Goal: Communication & Community: Answer question/provide support

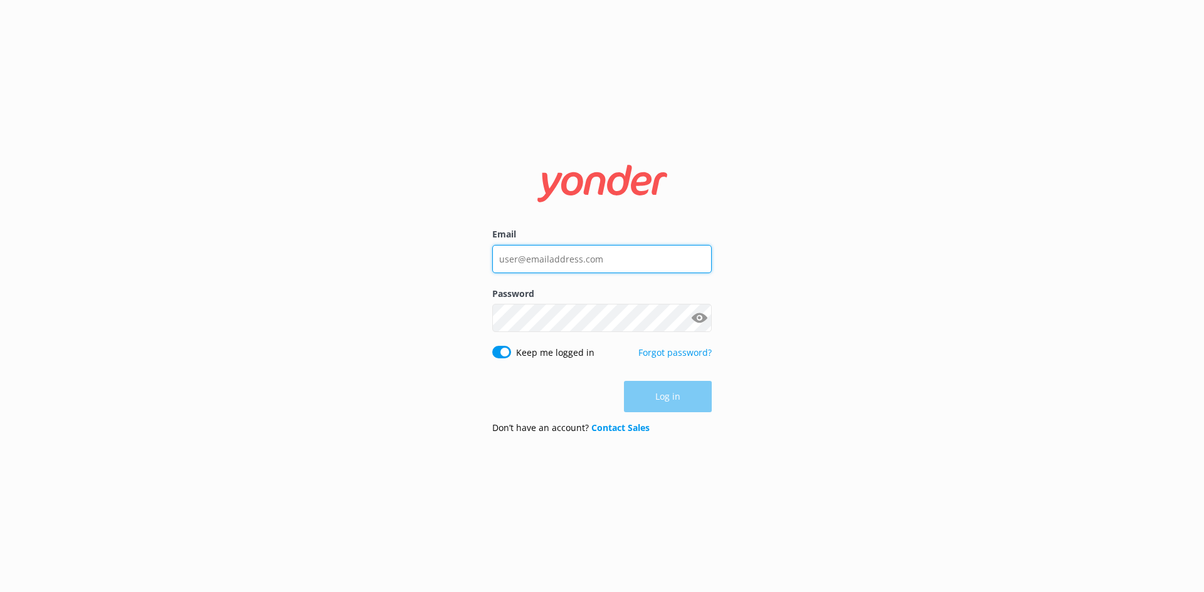
type input "[EMAIL_ADDRESS][DOMAIN_NAME]"
click at [663, 401] on div "Log in" at bounding box center [601, 396] width 219 height 31
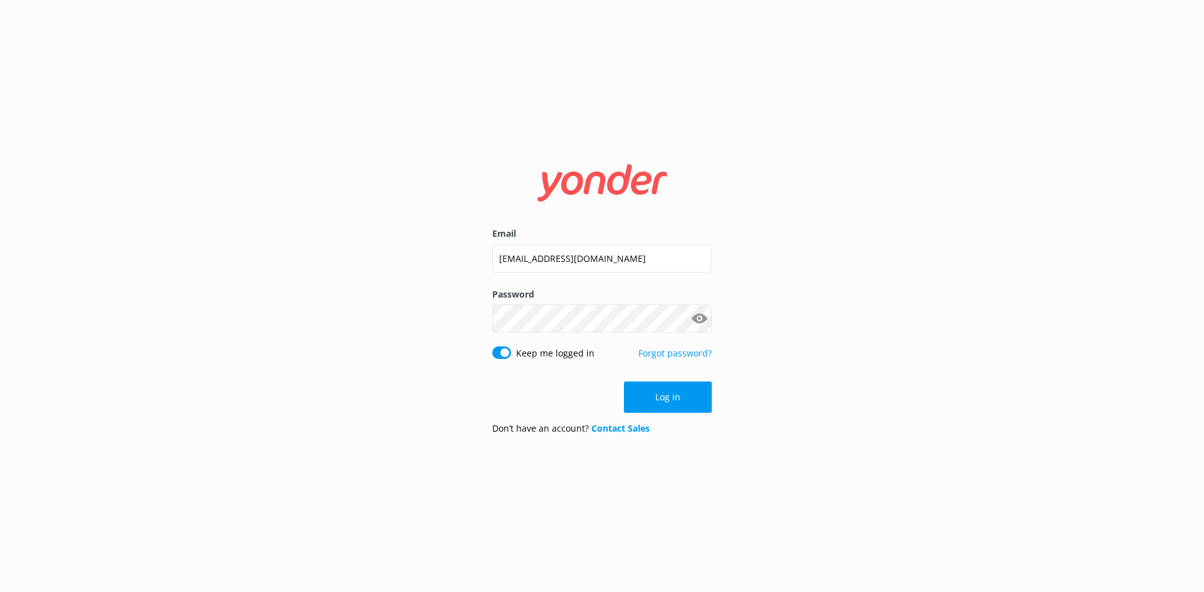
click at [663, 401] on button "Log in" at bounding box center [668, 397] width 88 height 31
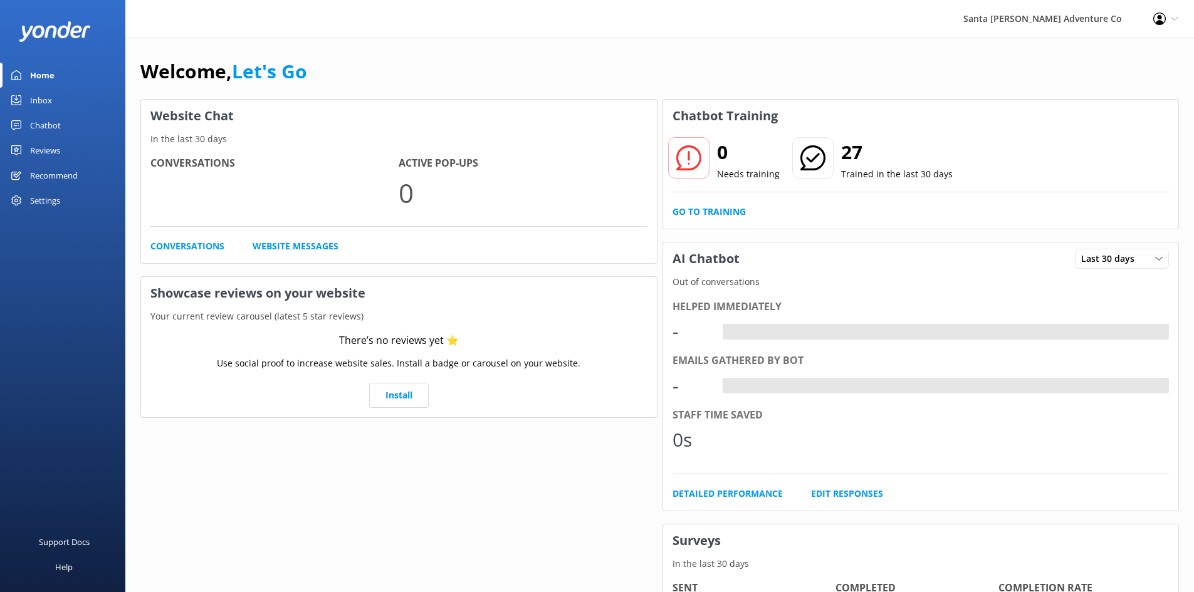
click at [23, 100] on link "Inbox" at bounding box center [62, 100] width 125 height 25
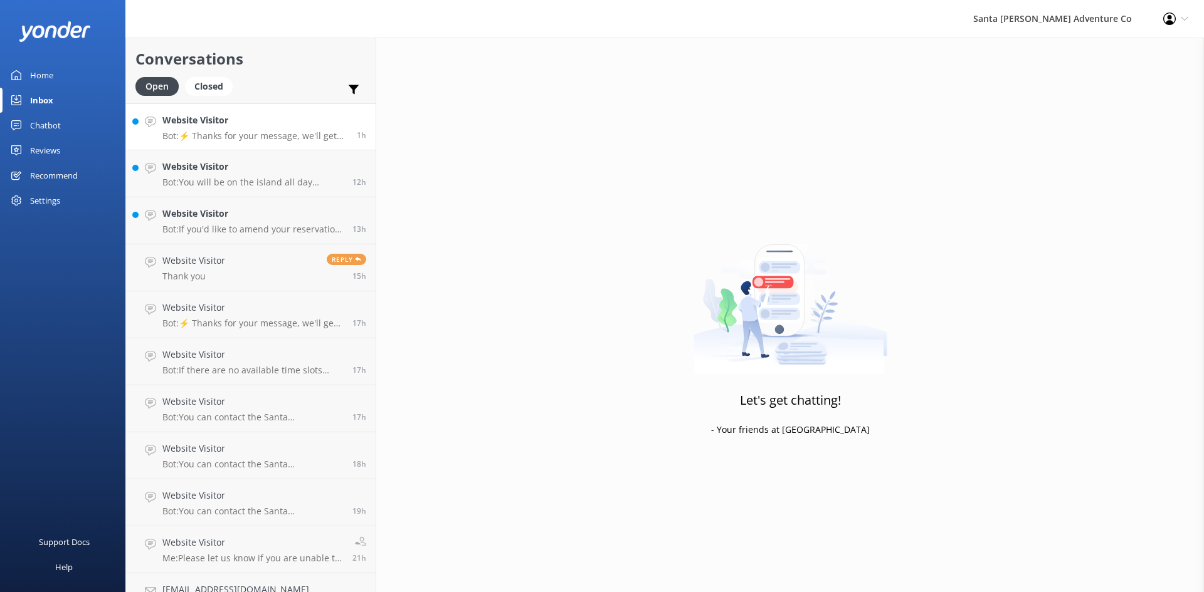
click at [211, 130] on div "Website Visitor Bot: ⚡ Thanks for your message, we'll get back to you as soon a…" at bounding box center [254, 126] width 185 height 27
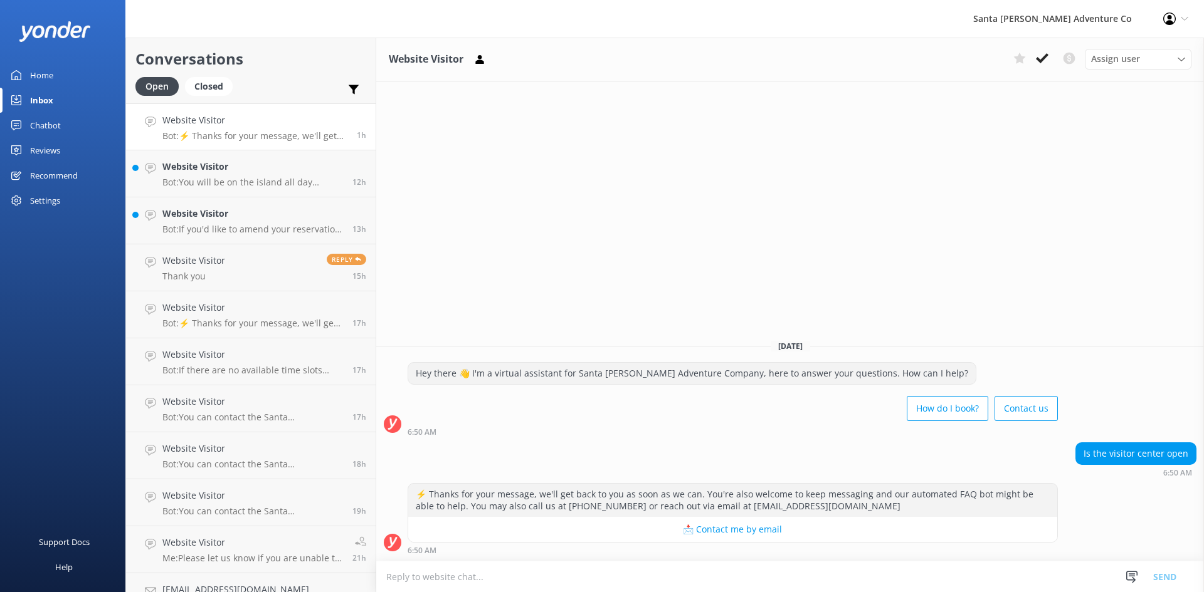
click at [612, 570] on textarea at bounding box center [789, 577] width 827 height 31
click at [394, 579] on textarea "THe smaler visitor center on [GEOGRAPHIC_DATA][PERSON_NAME] is cloesed as of [D…" at bounding box center [789, 576] width 827 height 31
click at [398, 577] on textarea "THe smaler visitor center on [GEOGRAPHIC_DATA][PERSON_NAME] is cloesed as of [D…" at bounding box center [789, 576] width 827 height 31
click at [424, 581] on textarea "The smaler visitor center on [GEOGRAPHIC_DATA][PERSON_NAME] is cloesed as of [D…" at bounding box center [789, 576] width 827 height 31
click at [536, 577] on textarea "The smaller visitor center on [GEOGRAPHIC_DATA][PERSON_NAME] is cloesed as of […" at bounding box center [789, 576] width 827 height 31
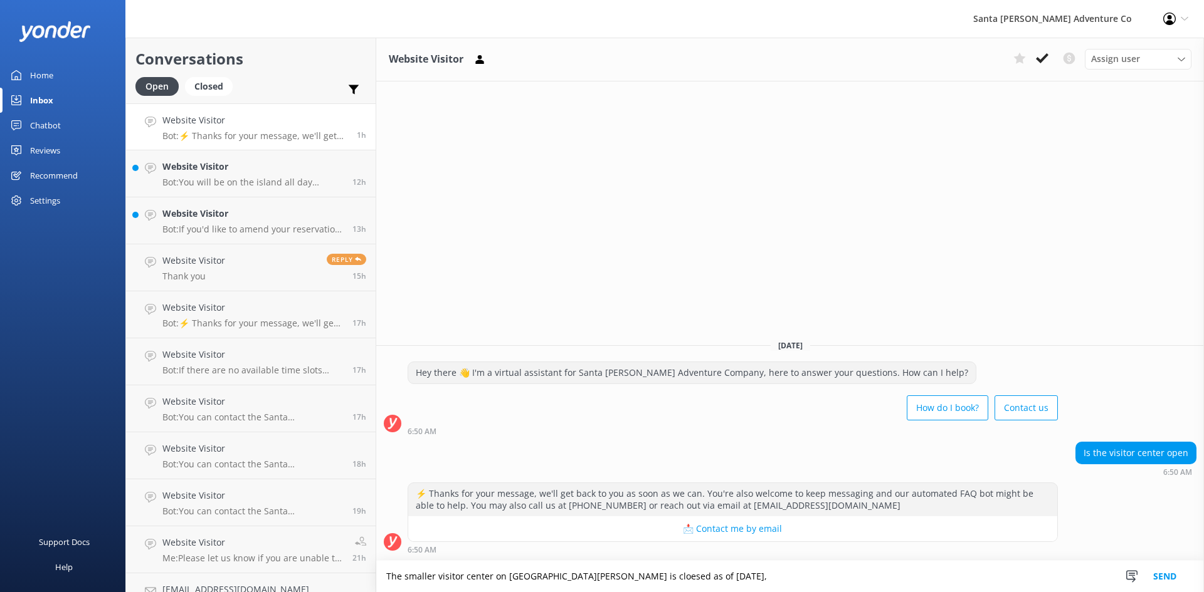
click at [596, 579] on textarea "The smaller visitor center on [GEOGRAPHIC_DATA][PERSON_NAME] is cloesed as of […" at bounding box center [789, 576] width 827 height 31
click at [668, 579] on textarea "The smaller visitor center on [GEOGRAPHIC_DATA][PERSON_NAME] is closed as of [D…" at bounding box center [789, 576] width 827 height 31
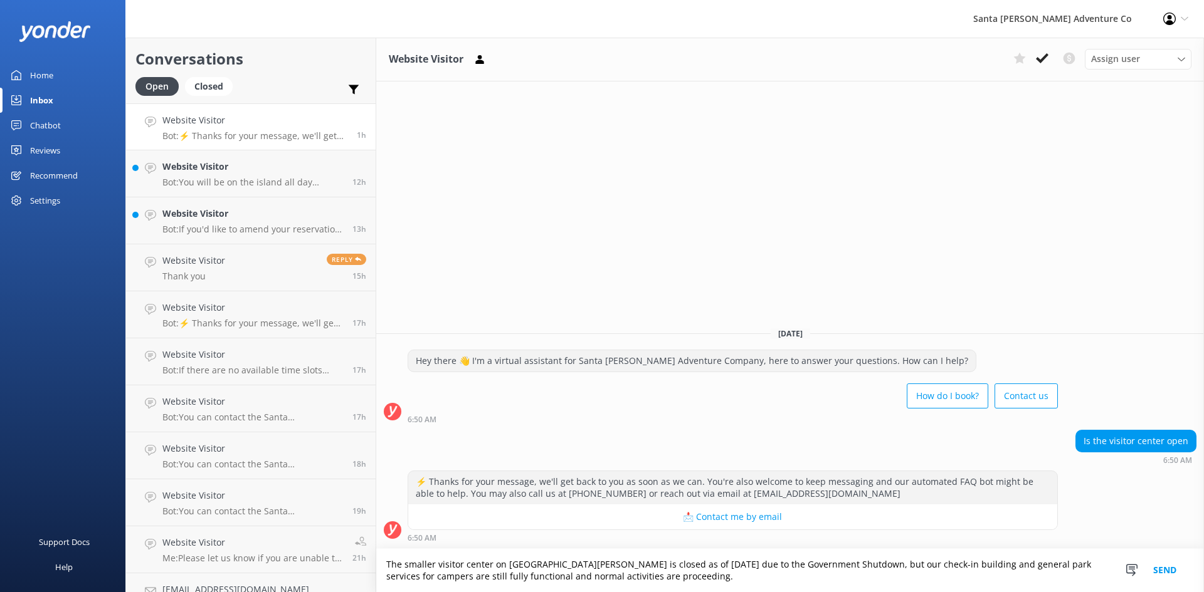
type textarea "The smaller visitor center on [GEOGRAPHIC_DATA][PERSON_NAME] is closed as of [D…"
click at [1163, 572] on button "Send" at bounding box center [1164, 570] width 47 height 43
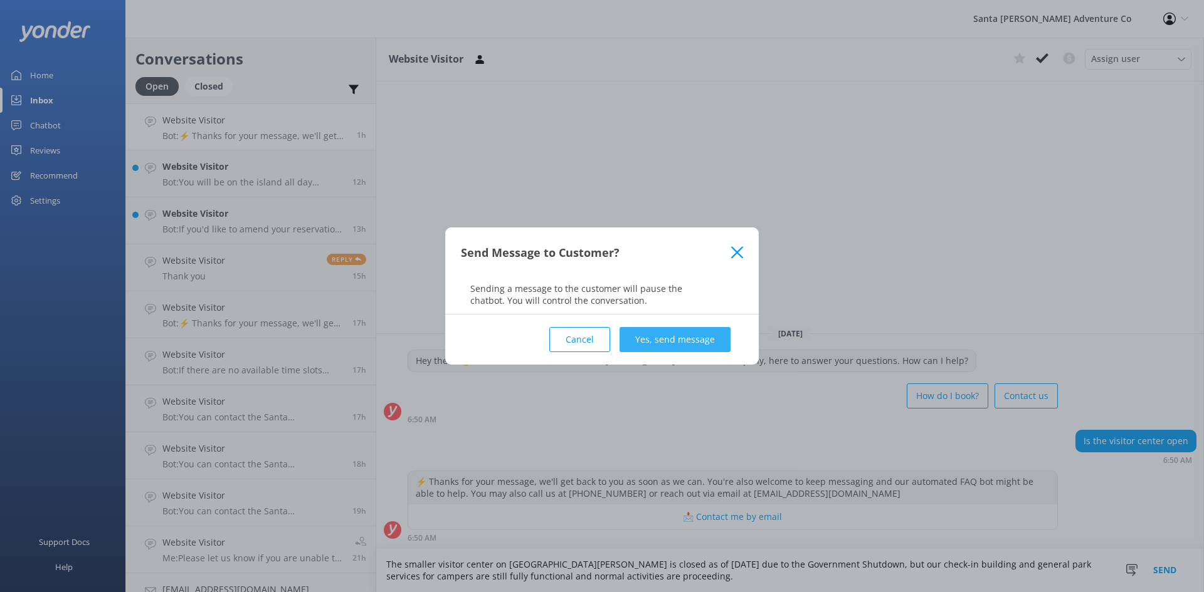
click at [667, 347] on button "Yes, send message" at bounding box center [674, 339] width 111 height 25
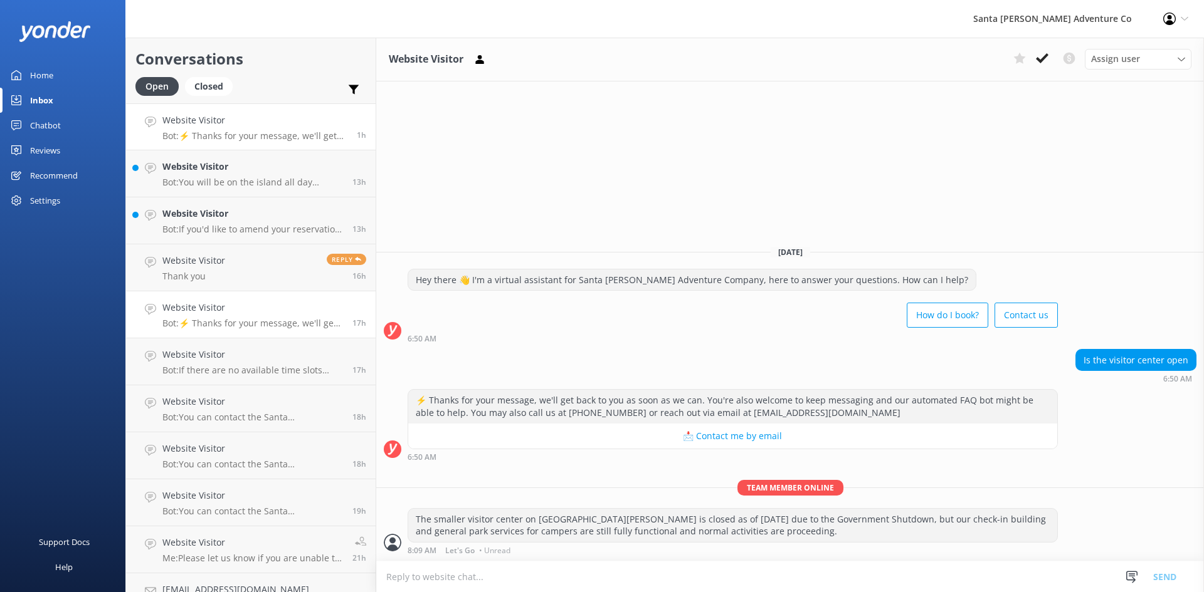
click at [226, 322] on p "Bot: ⚡ Thanks for your message, we'll get back to you as soon as we can. You're…" at bounding box center [252, 323] width 181 height 11
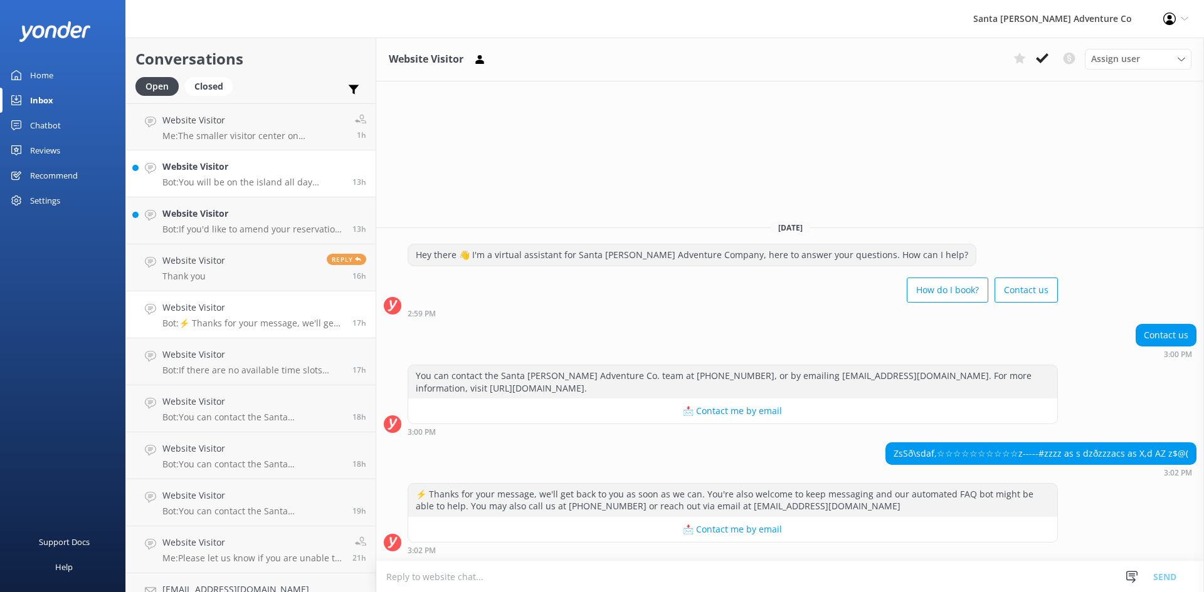
click at [245, 175] on div "Website Visitor Bot: You will be on the island all day regardless of the tour l…" at bounding box center [252, 174] width 181 height 28
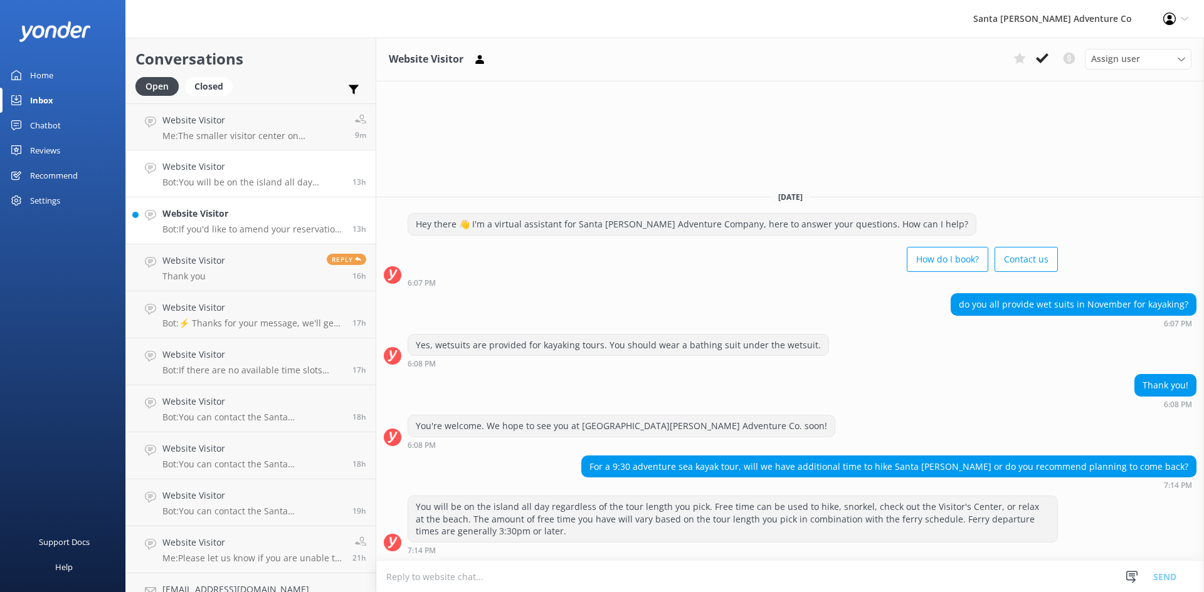
click at [249, 219] on h4 "Website Visitor" at bounding box center [252, 214] width 181 height 14
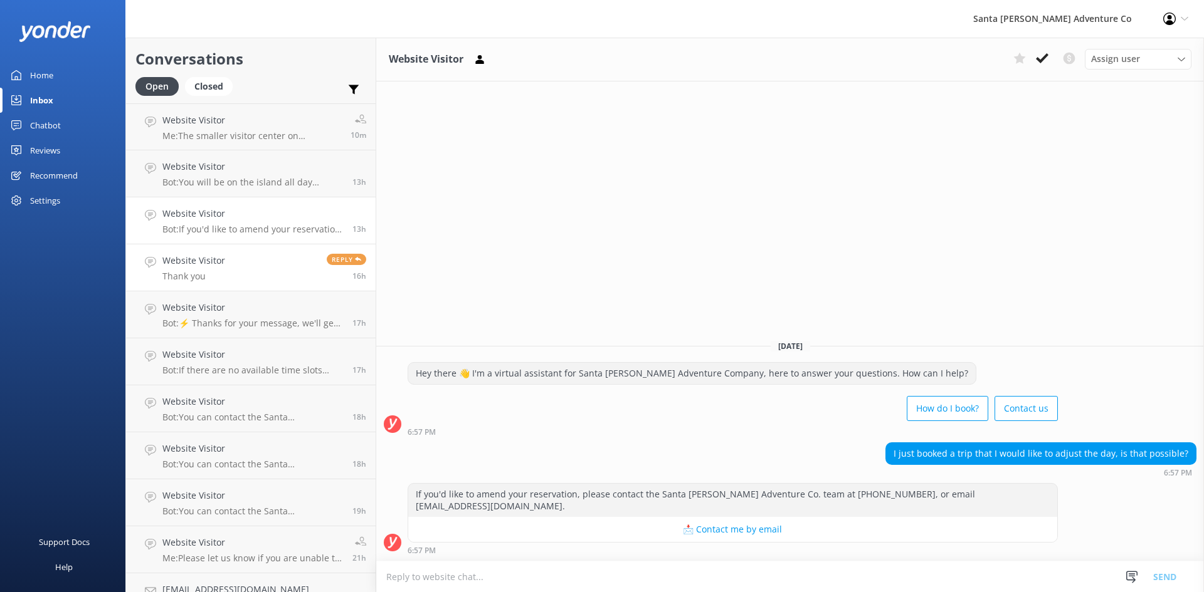
click at [219, 261] on h4 "Website Visitor" at bounding box center [193, 261] width 63 height 14
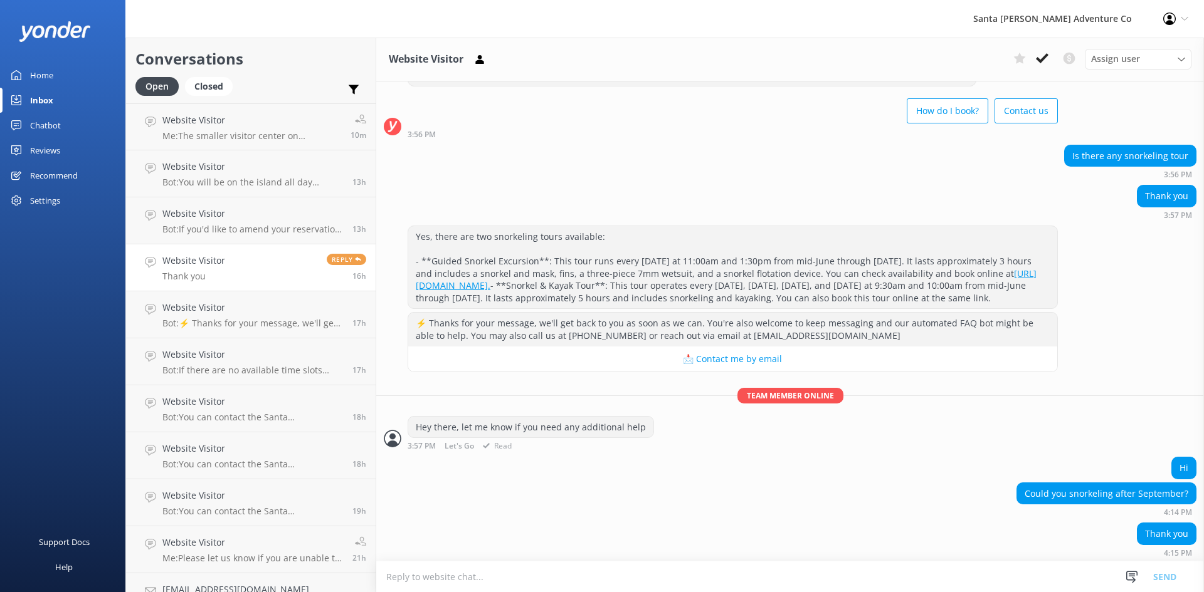
scroll to position [77, 0]
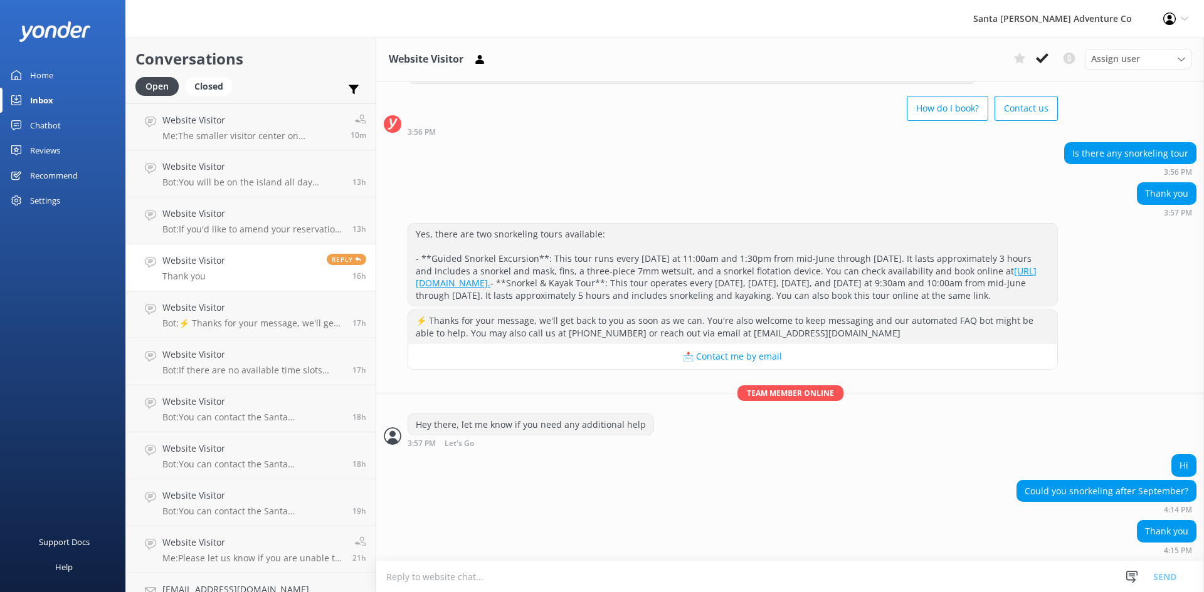
click at [529, 577] on textarea at bounding box center [789, 577] width 827 height 31
type textarea "N"
click at [633, 575] on textarea "Guided snorkel tours stop after September until late Spring" at bounding box center [789, 576] width 827 height 31
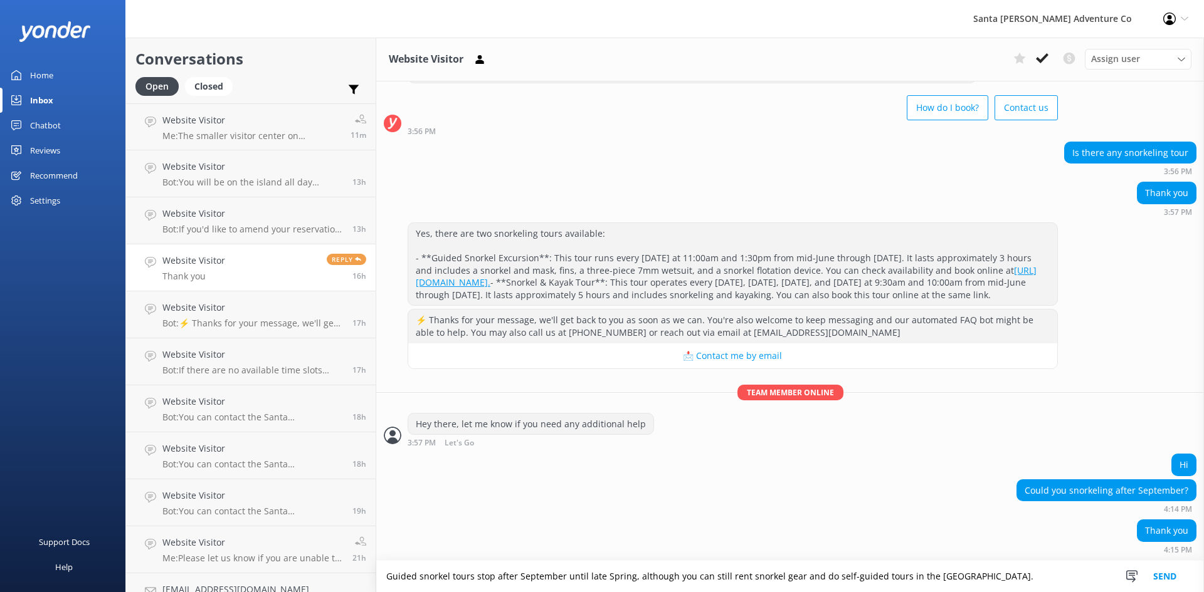
type textarea "Guided snorkel tours stop after September until late Spring, although you can s…"
click at [1159, 572] on button "Send" at bounding box center [1164, 576] width 47 height 31
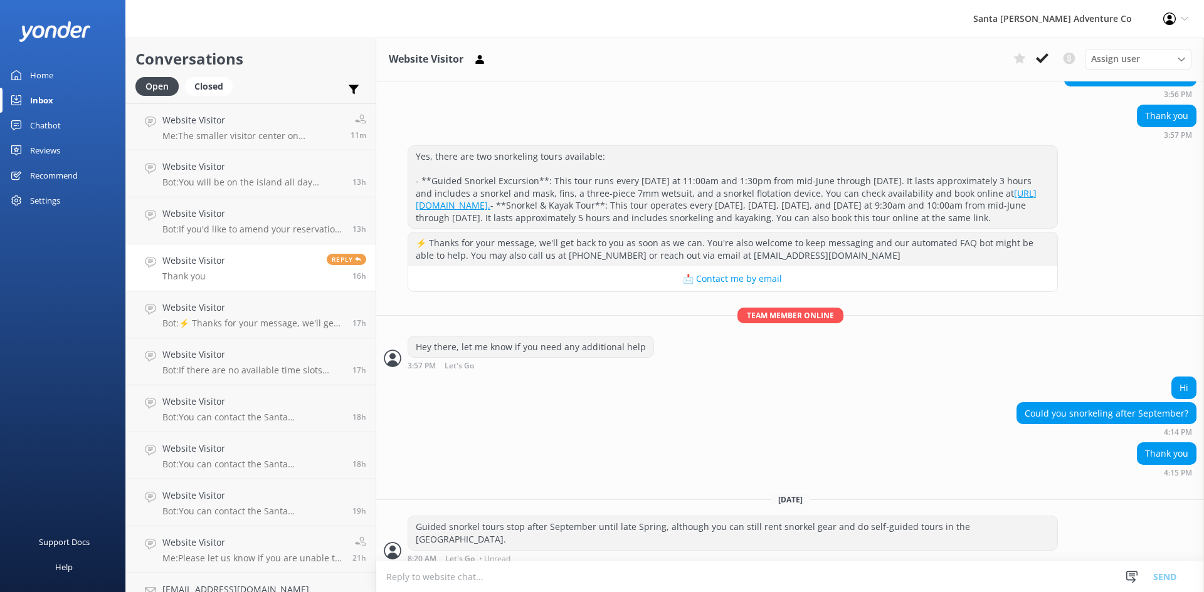
scroll to position [150, 0]
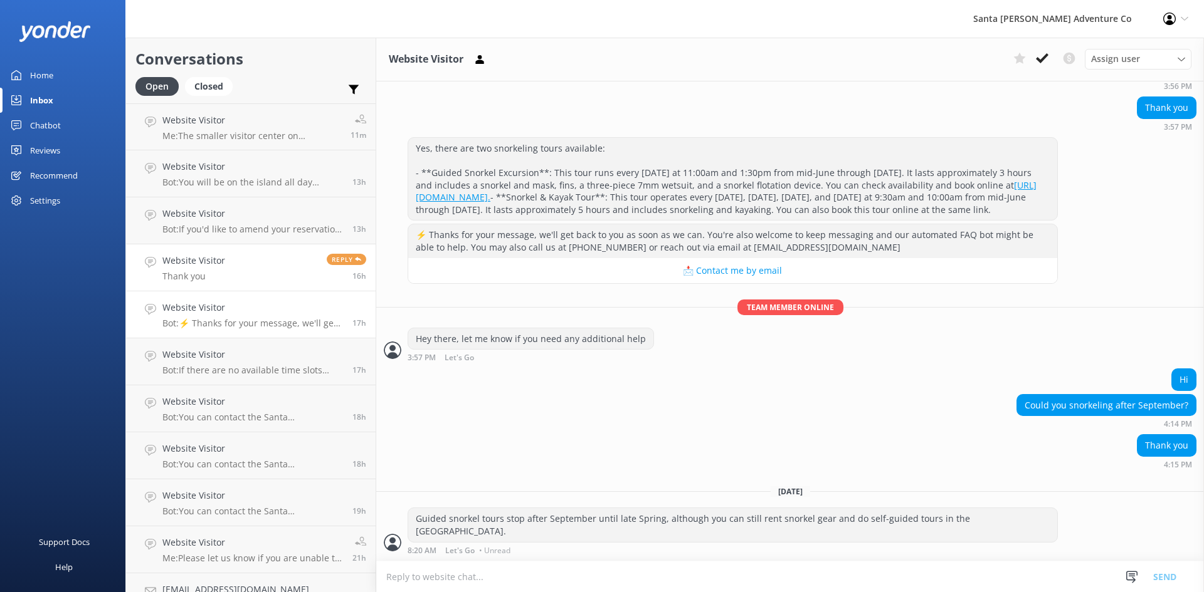
click at [239, 317] on div "Website Visitor Bot: ⚡ Thanks for your message, we'll get back to you as soon a…" at bounding box center [252, 315] width 181 height 28
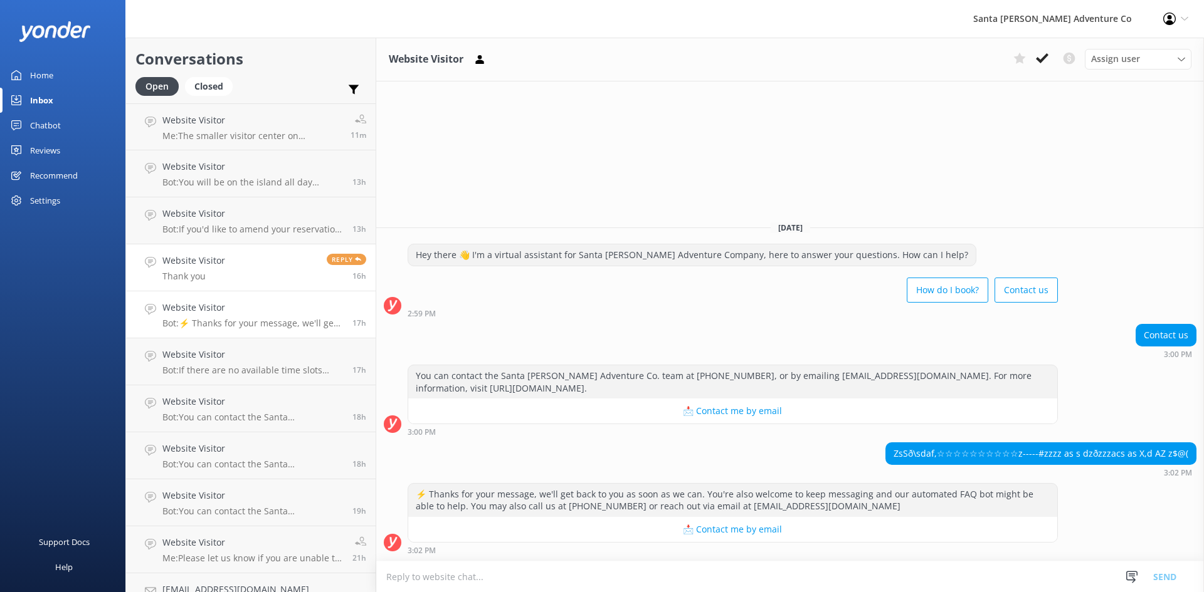
click at [238, 272] on link "Website Visitor Thank you Reply 16h" at bounding box center [250, 267] width 249 height 47
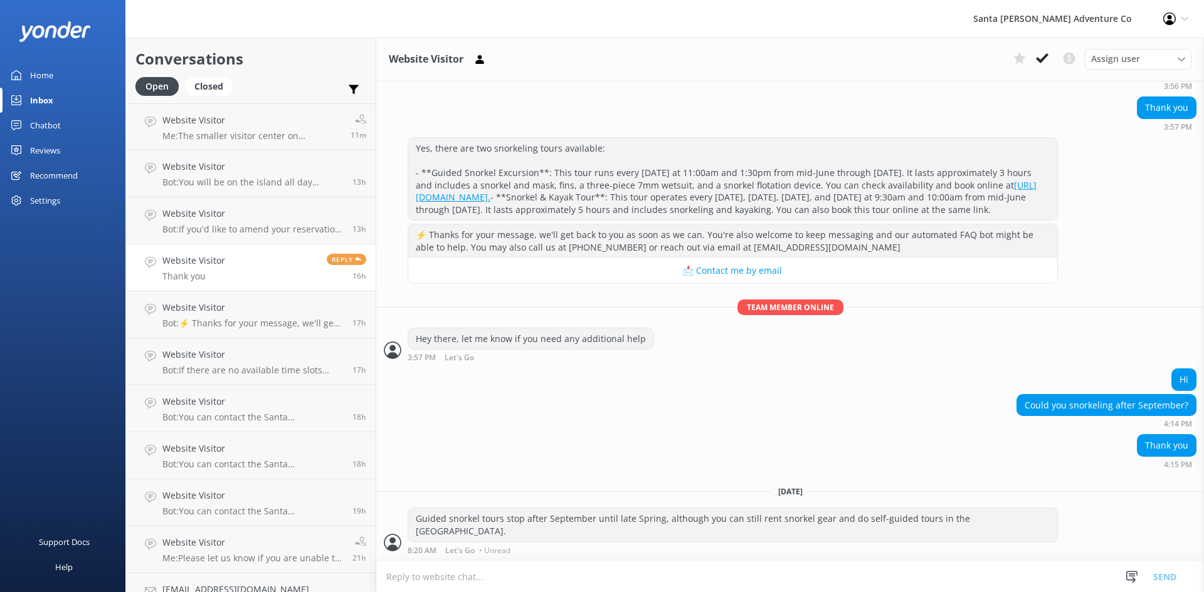
scroll to position [150, 0]
click at [258, 310] on h4 "Website Visitor" at bounding box center [252, 308] width 181 height 14
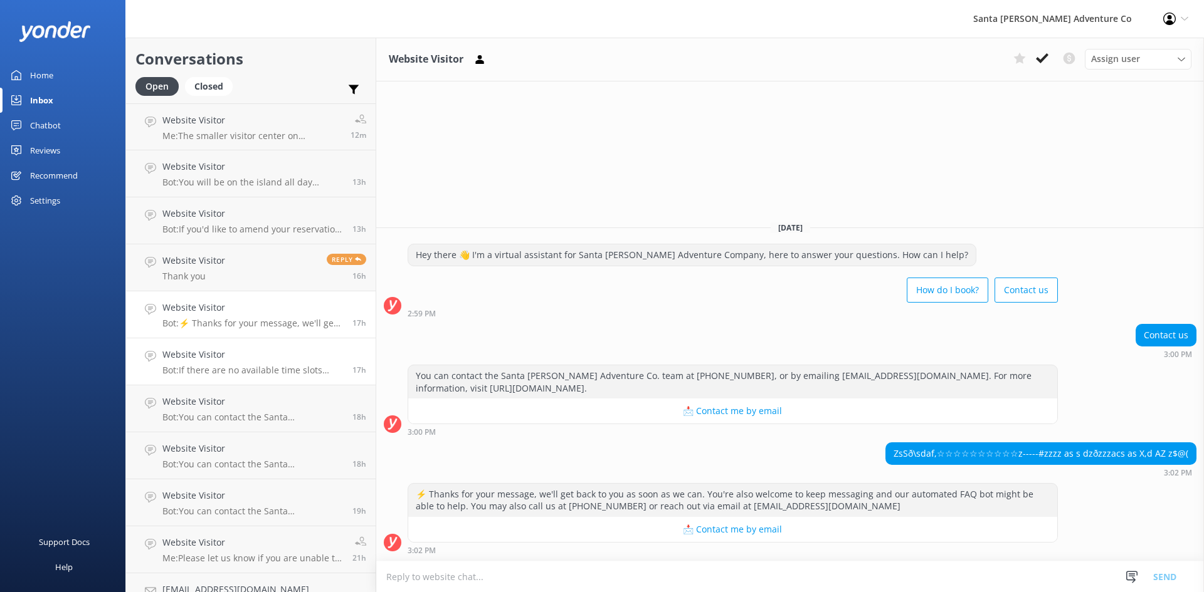
click at [223, 371] on p "Bot: If there are no available time slots showing online, the trip is likely fu…" at bounding box center [252, 370] width 181 height 11
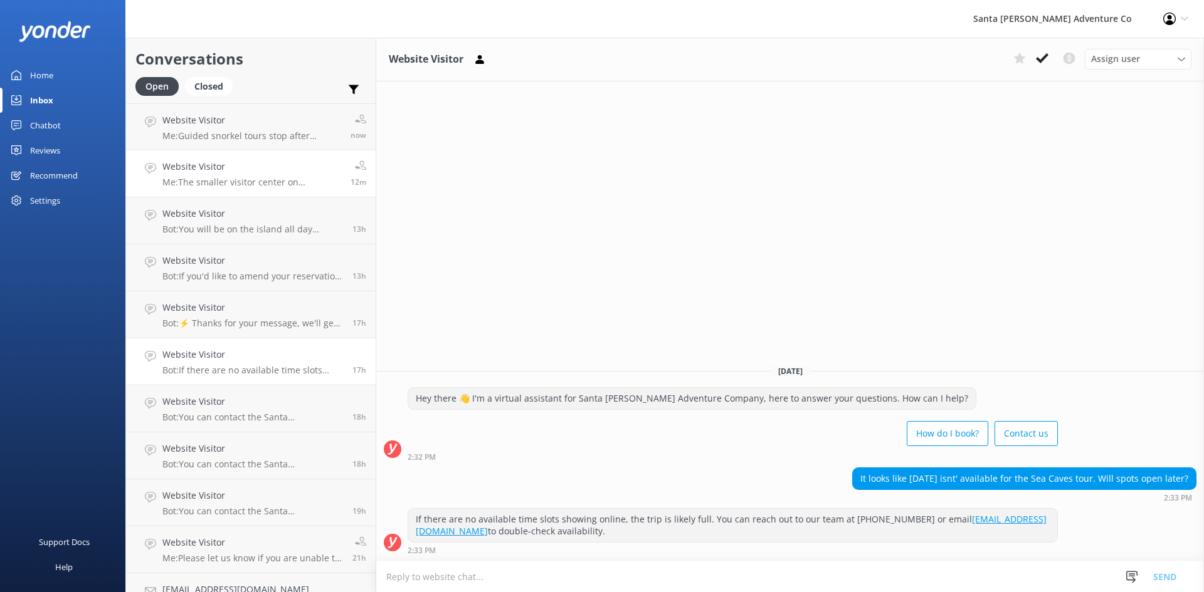
click at [209, 177] on p "Me: The smaller visitor center on [GEOGRAPHIC_DATA][PERSON_NAME] is closed as o…" at bounding box center [251, 182] width 179 height 11
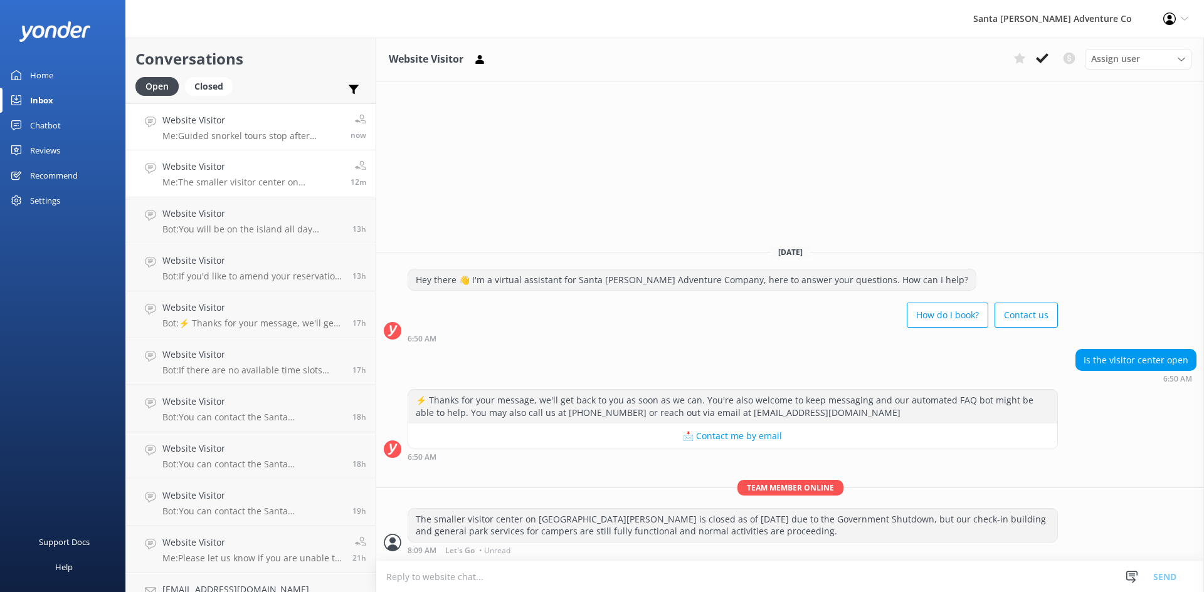
click at [209, 123] on h4 "Website Visitor" at bounding box center [251, 120] width 179 height 14
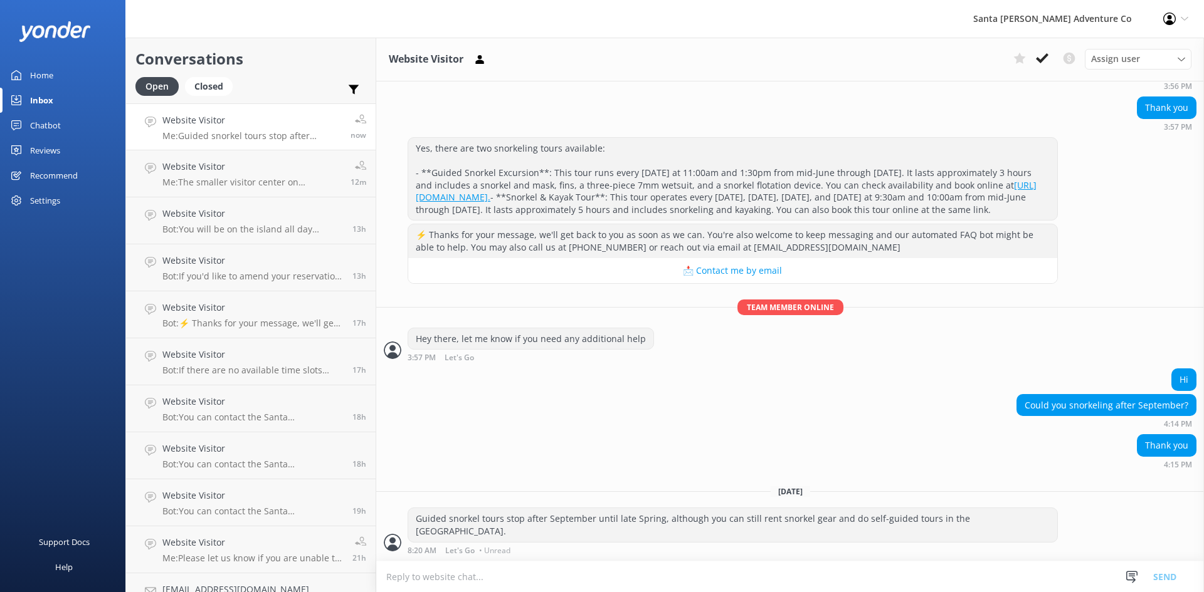
scroll to position [150, 0]
click at [255, 550] on h4 "Website Visitor" at bounding box center [252, 543] width 181 height 14
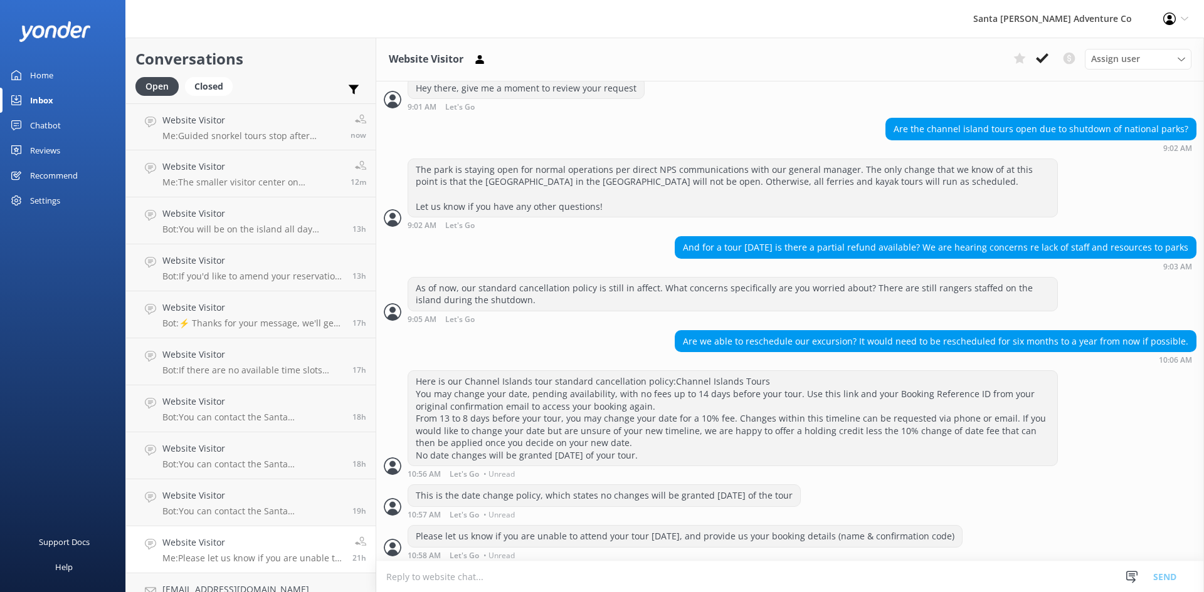
scroll to position [409, 0]
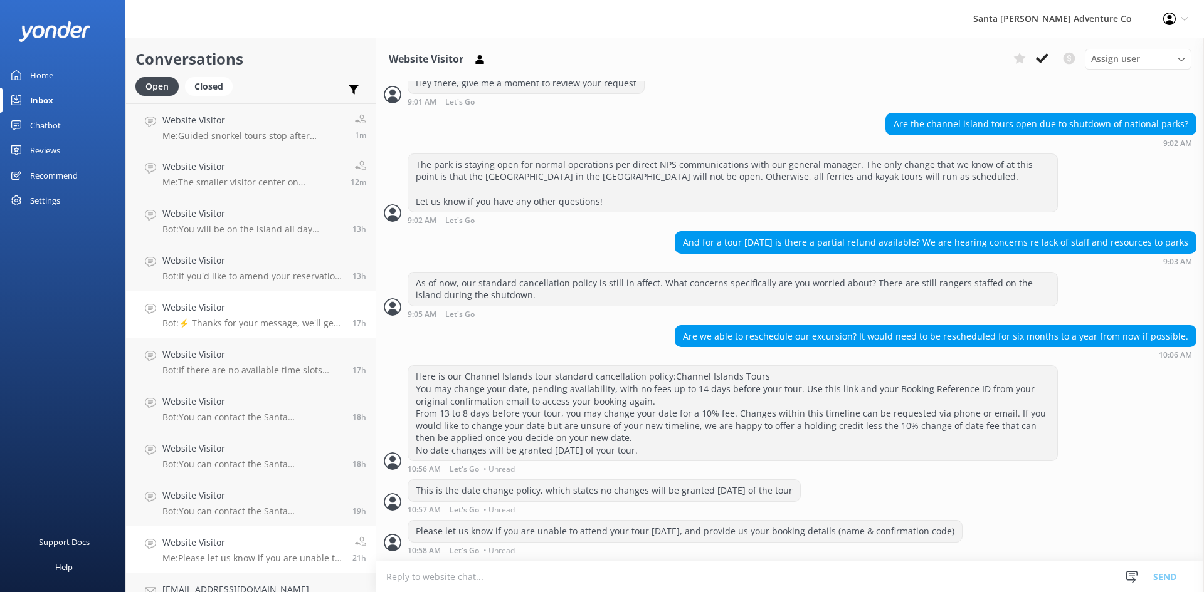
click at [207, 328] on p "Bot: ⚡ Thanks for your message, we'll get back to you as soon as we can. You're…" at bounding box center [252, 323] width 181 height 11
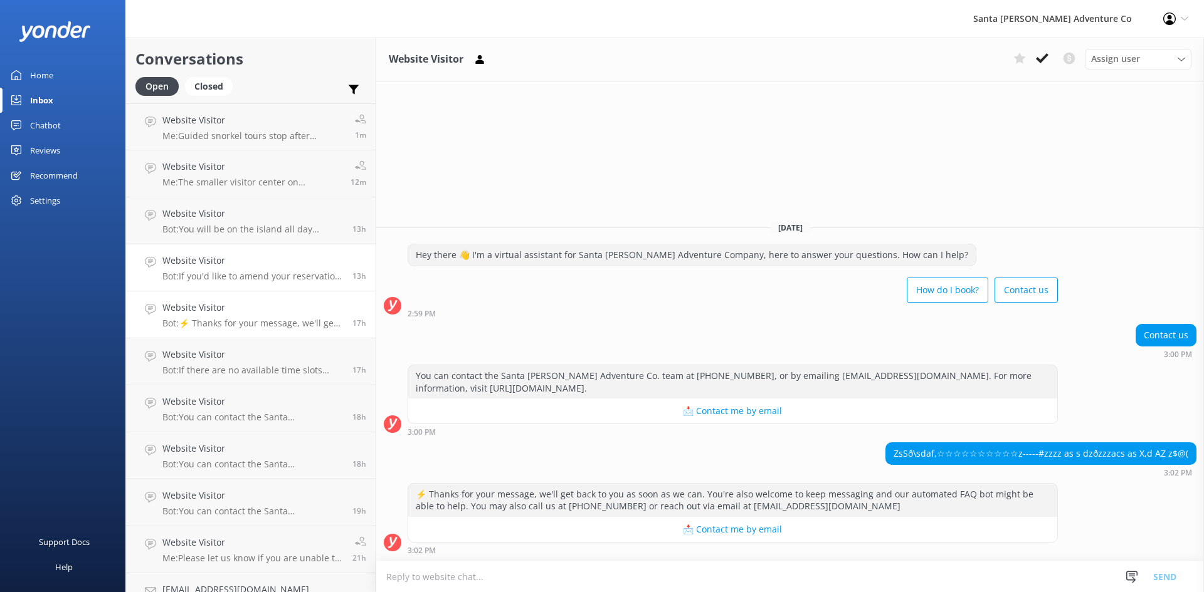
click at [202, 277] on p "Bot: If you'd like to amend your reservation, please contact the Santa [PERSON_…" at bounding box center [252, 276] width 181 height 11
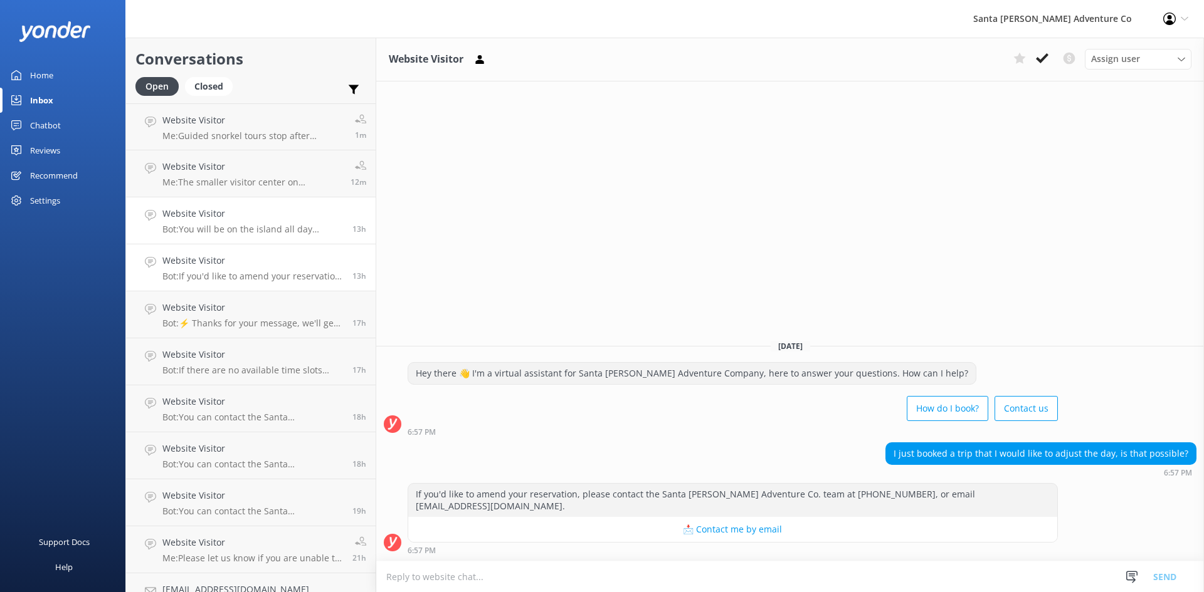
click at [205, 223] on div "Website Visitor Bot: You will be on the island all day regardless of the tour l…" at bounding box center [252, 221] width 181 height 28
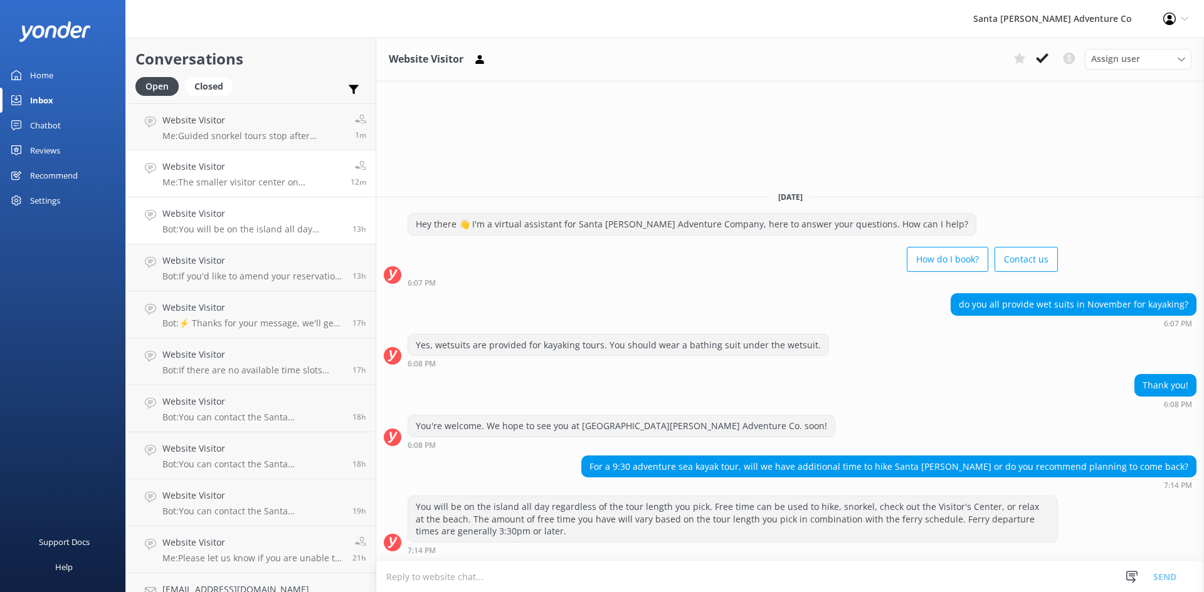
click at [204, 180] on p "Me: The smaller visitor center on [GEOGRAPHIC_DATA][PERSON_NAME] is closed as o…" at bounding box center [251, 182] width 179 height 11
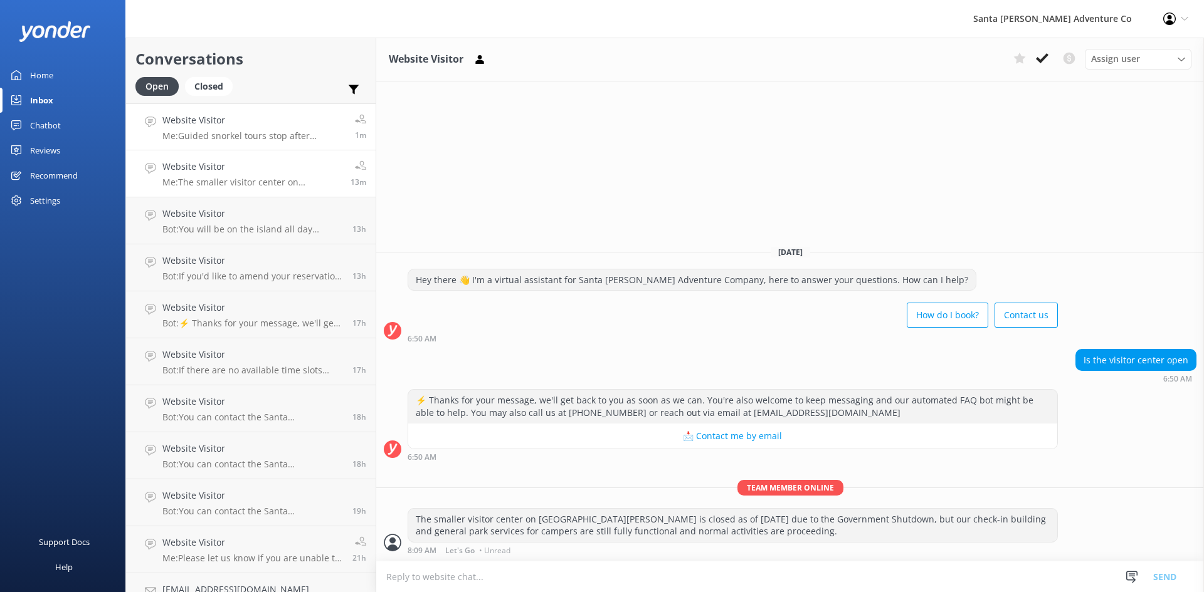
click at [208, 129] on div "Website Visitor Me: Guided snorkel tours stop after September until late Spring…" at bounding box center [253, 126] width 183 height 27
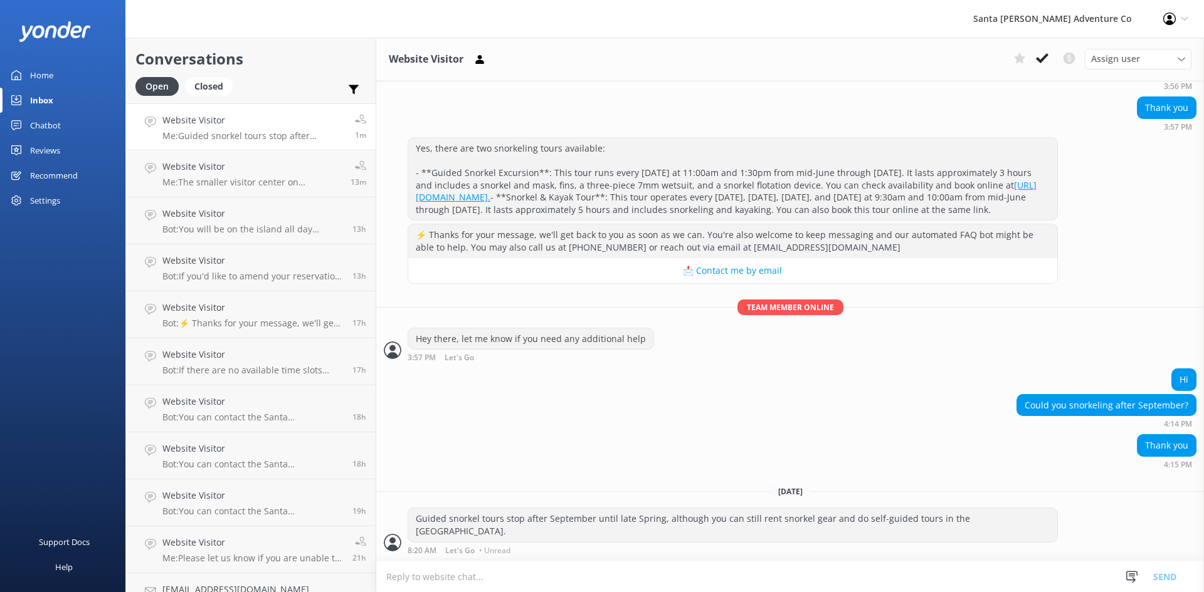
scroll to position [150, 0]
click at [184, 379] on link "Website Visitor Bot: If there are no available time slots showing online, the t…" at bounding box center [250, 362] width 249 height 47
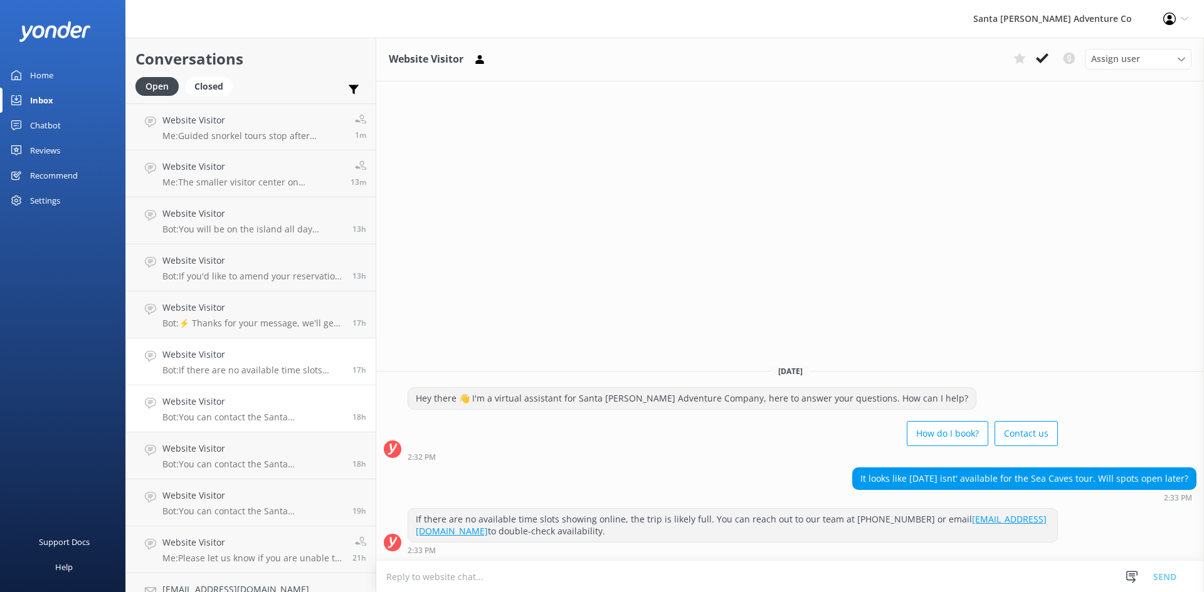
click at [201, 404] on h4 "Website Visitor" at bounding box center [252, 402] width 181 height 14
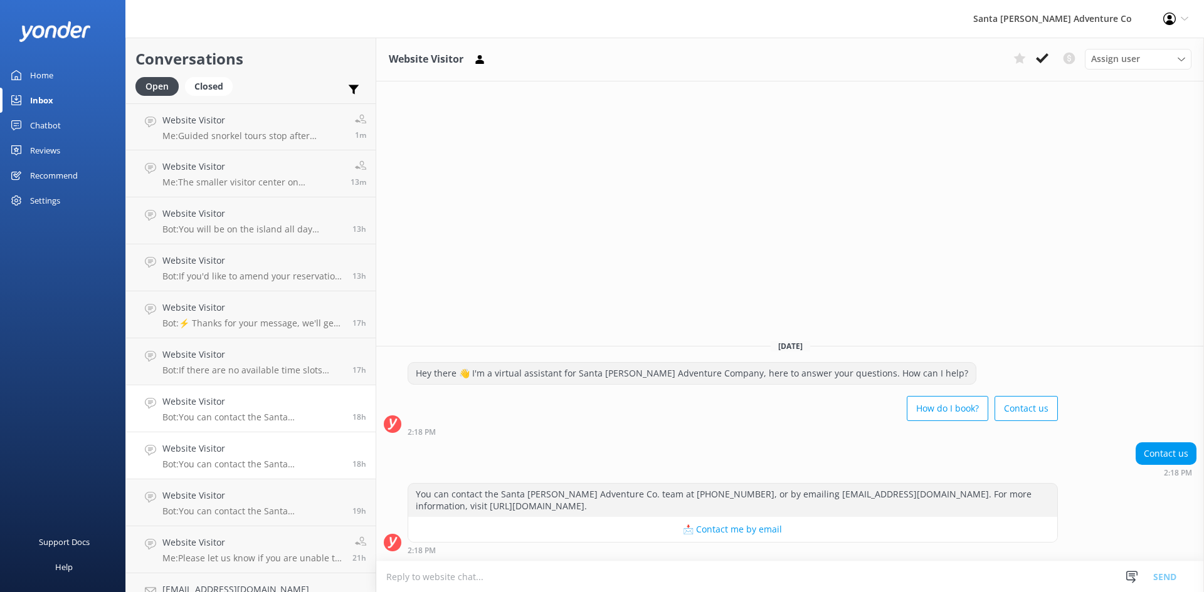
click at [218, 445] on h4 "Website Visitor" at bounding box center [252, 449] width 181 height 14
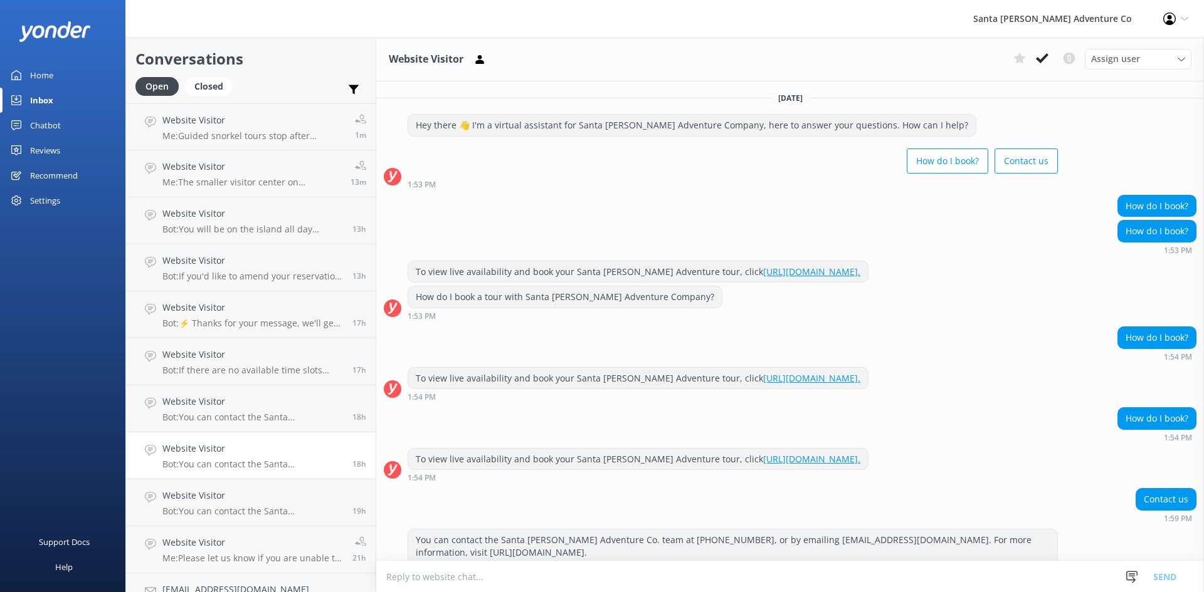
scroll to position [46, 0]
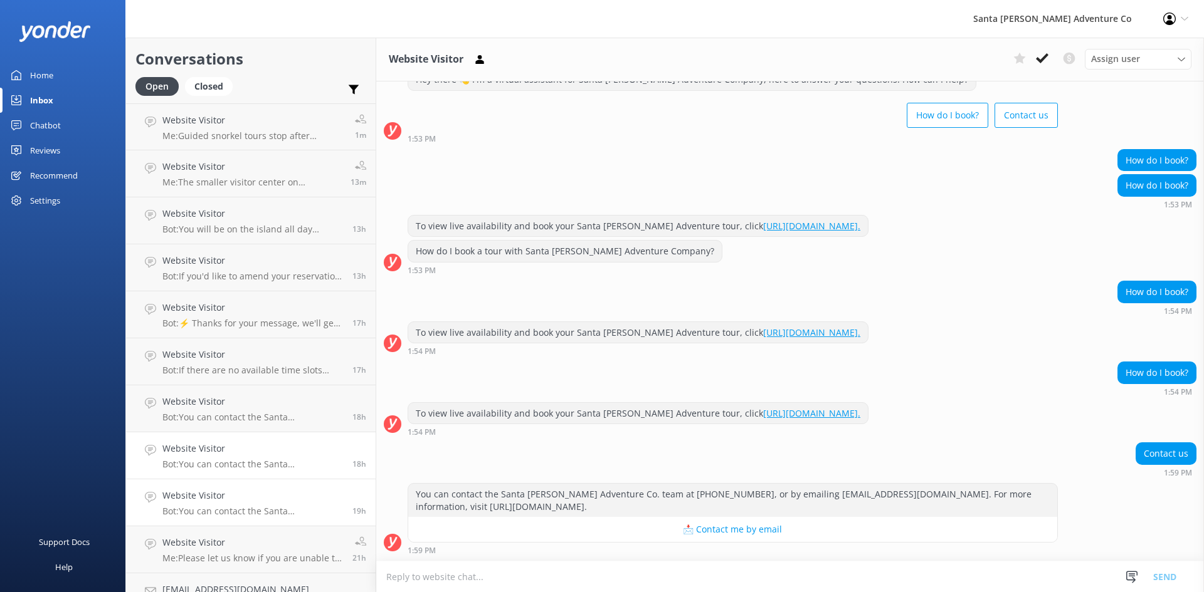
click at [220, 492] on h4 "Website Visitor" at bounding box center [252, 496] width 181 height 14
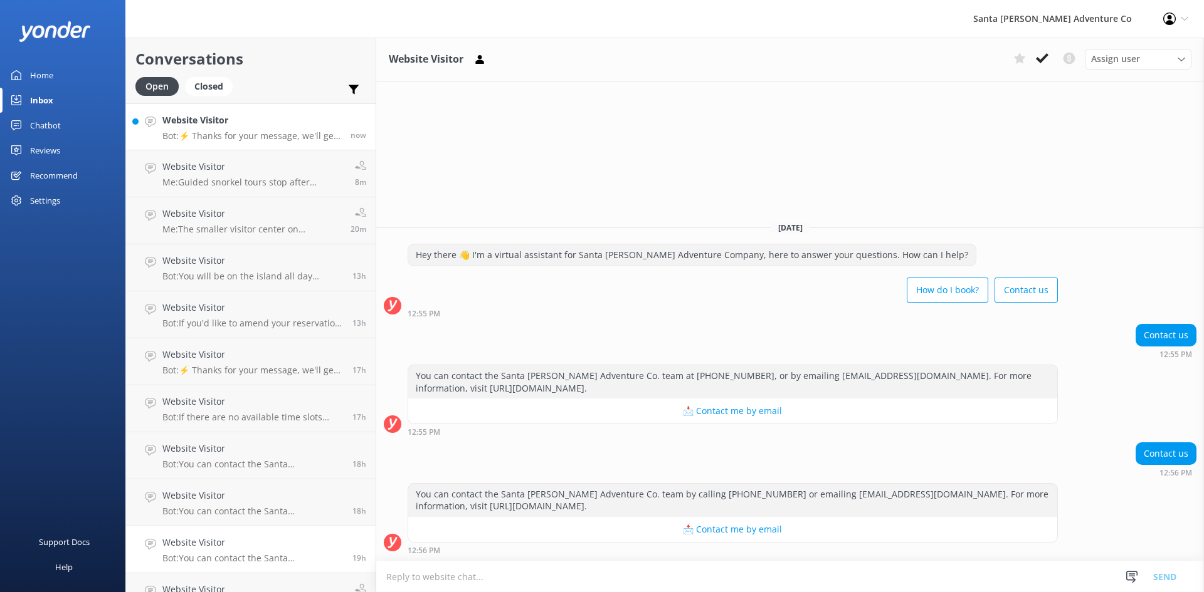
click at [244, 121] on h4 "Website Visitor" at bounding box center [251, 120] width 179 height 14
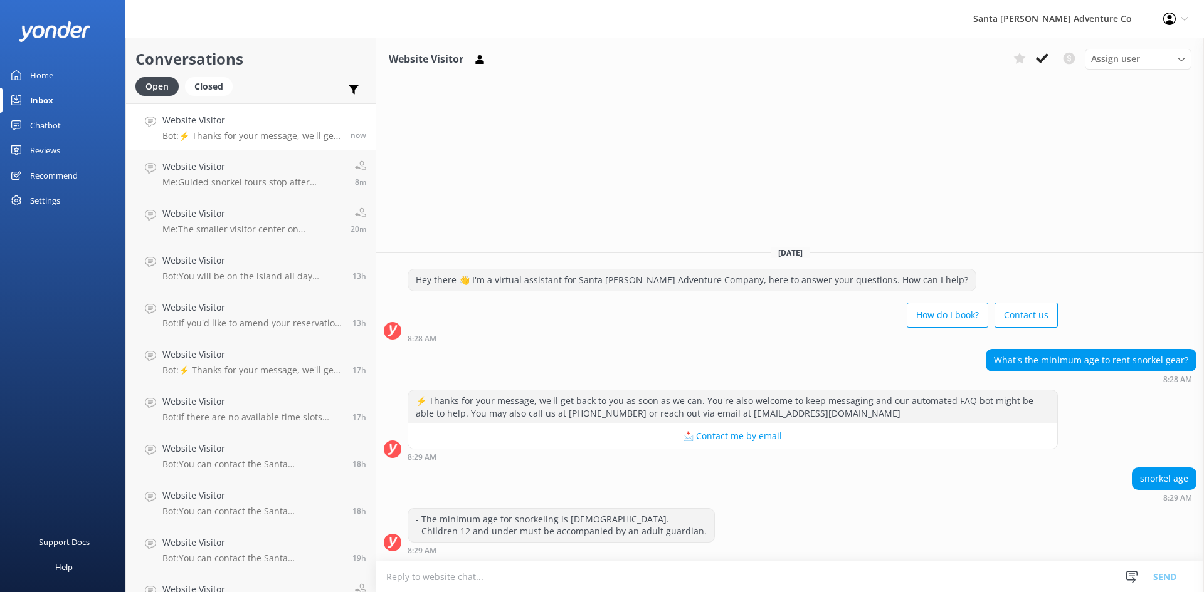
click at [462, 577] on textarea at bounding box center [789, 577] width 827 height 31
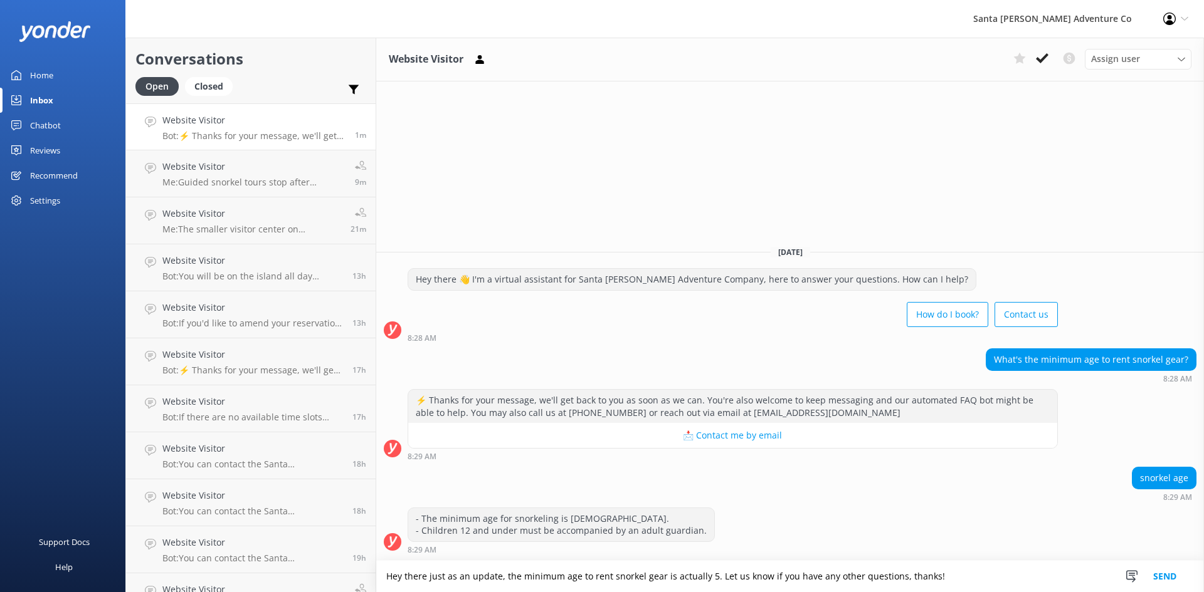
type textarea "Hey there just as an update, the minimum age to rent snorkel gear is actually 5…"
click at [1162, 574] on button "Send" at bounding box center [1164, 576] width 47 height 31
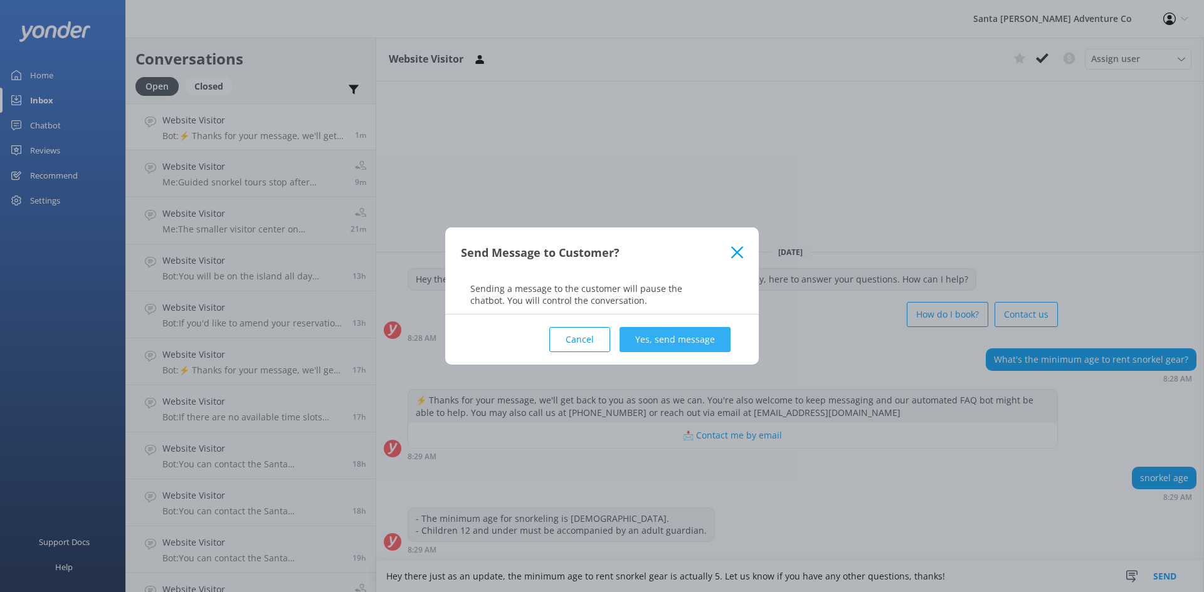
click at [633, 342] on button "Yes, send message" at bounding box center [674, 339] width 111 height 25
